Goal: Find specific page/section: Find specific page/section

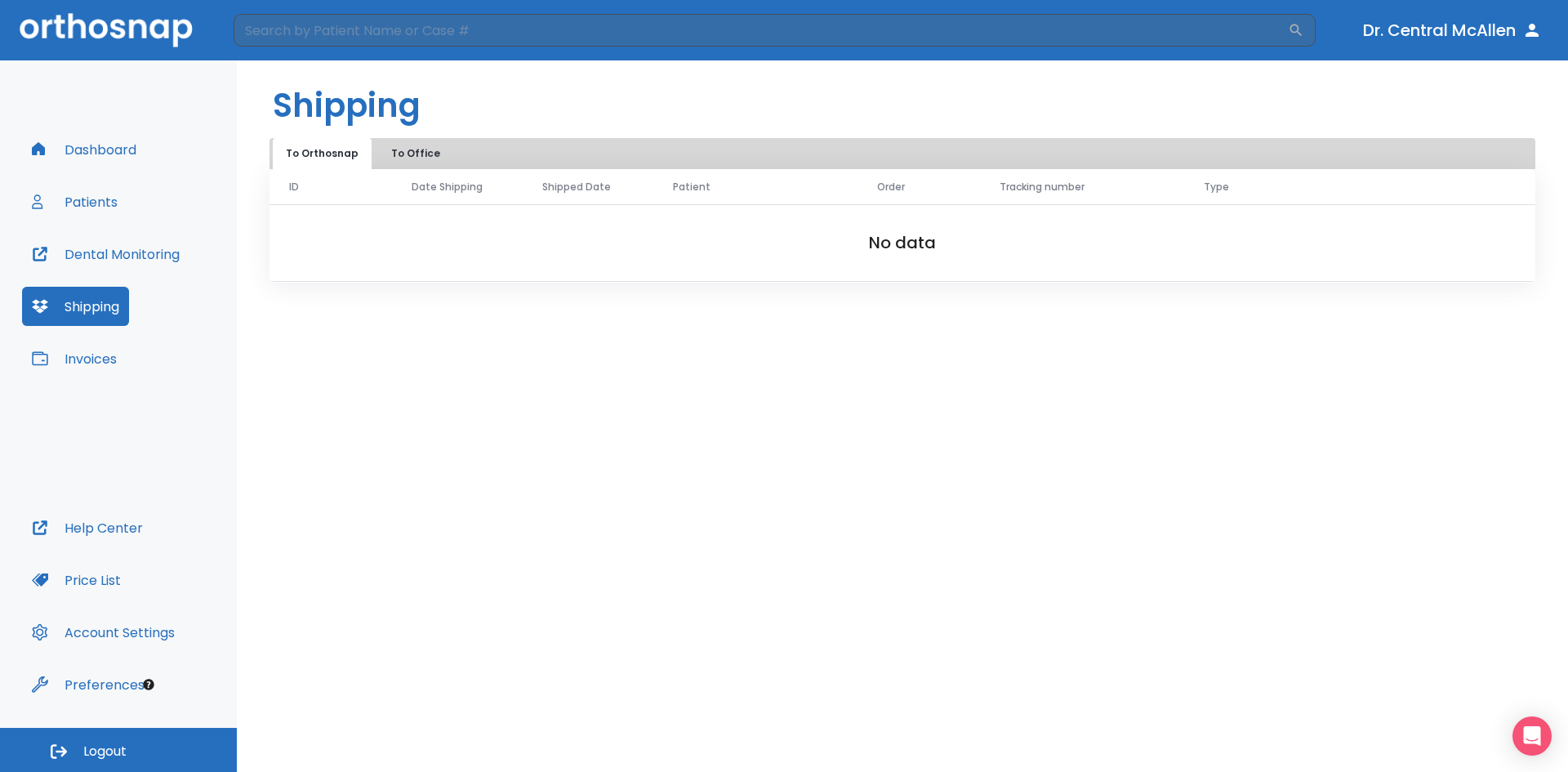
click at [94, 197] on button "Patients" at bounding box center [75, 202] width 105 height 39
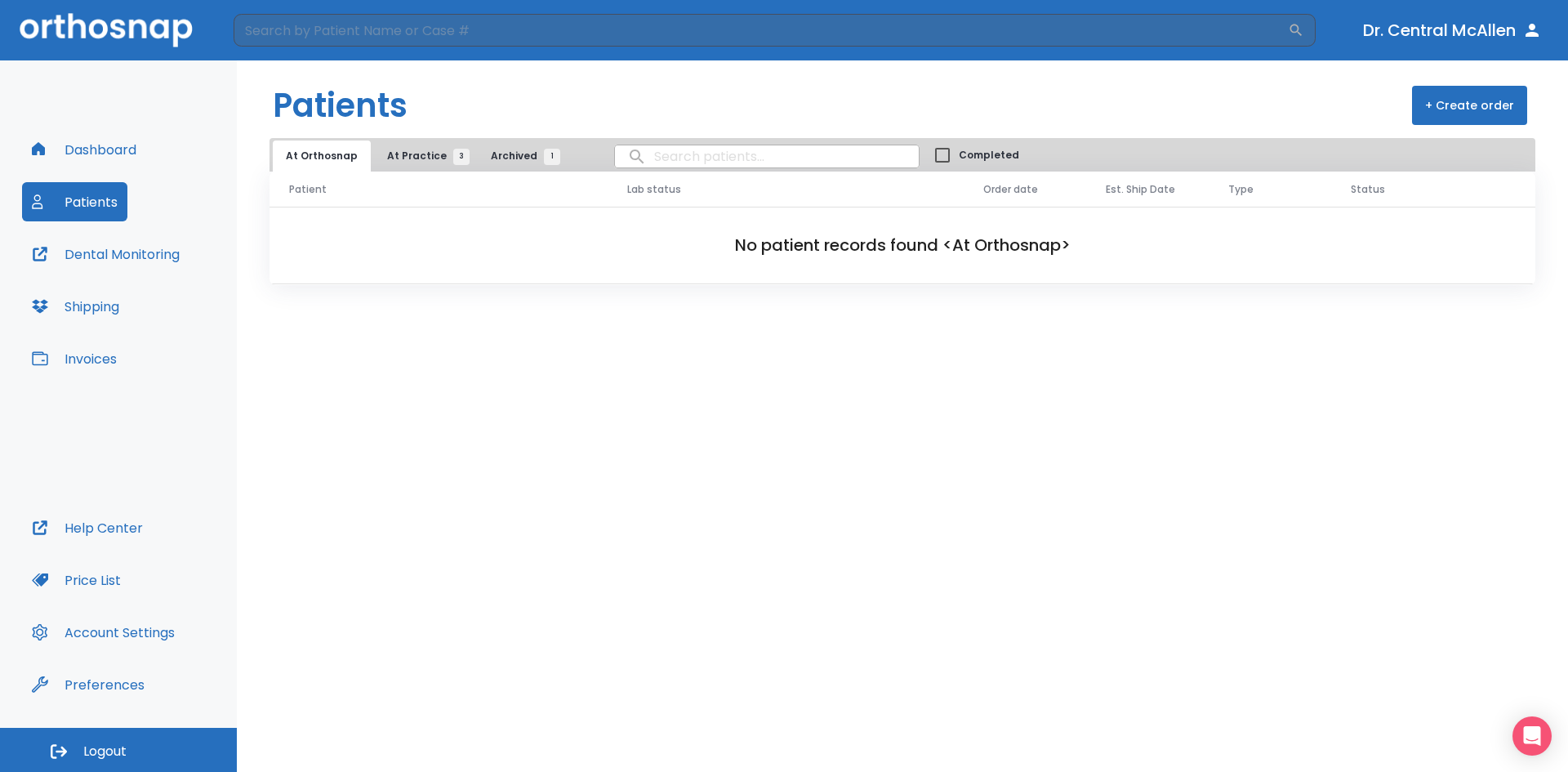
click at [421, 151] on span "At Practice 3" at bounding box center [424, 155] width 74 height 15
